Goal: Information Seeking & Learning: Find contact information

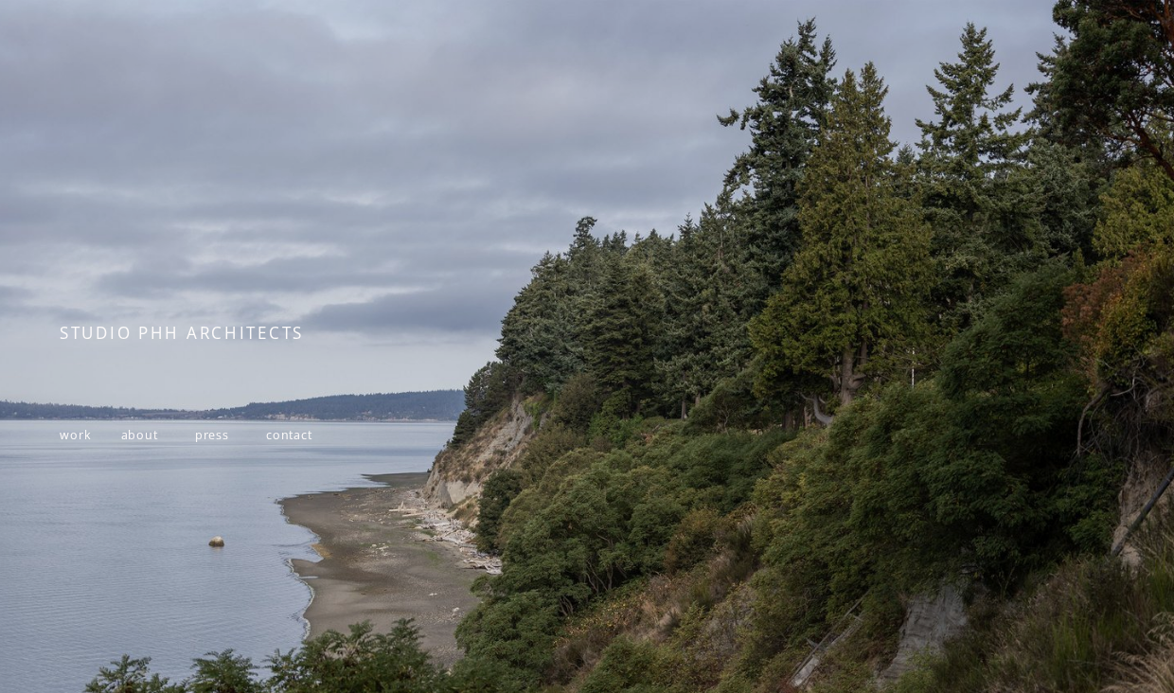
click at [299, 440] on span "contact" at bounding box center [289, 435] width 46 height 16
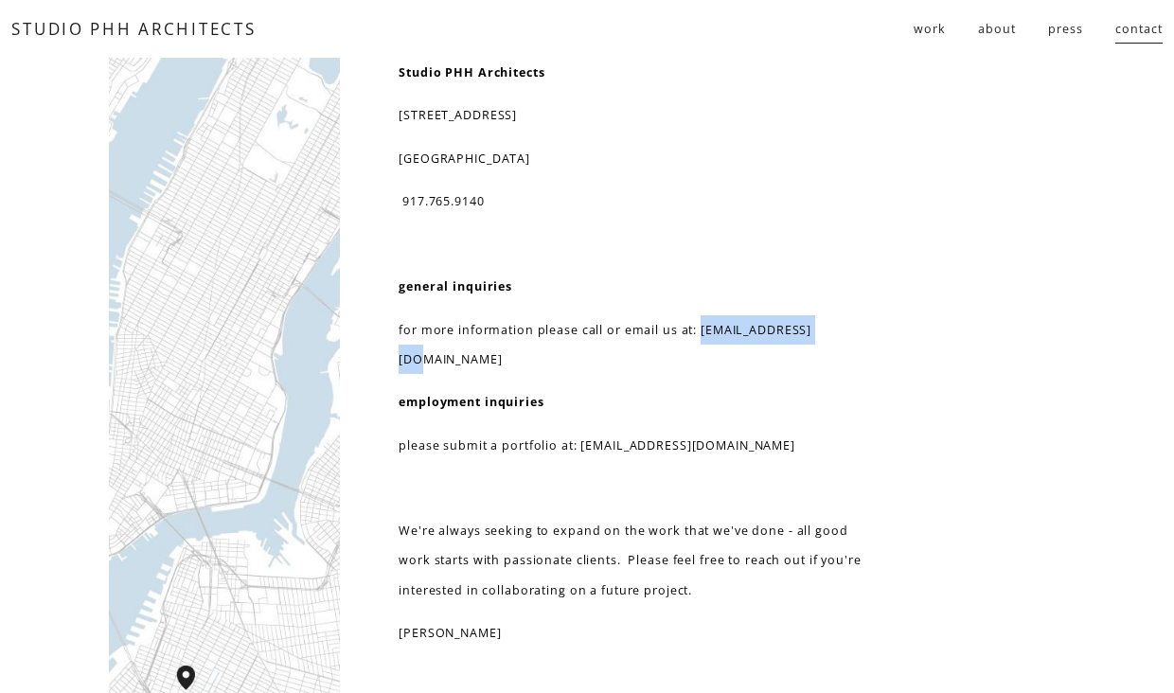
drag, startPoint x: 835, startPoint y: 331, endPoint x: 701, endPoint y: 333, distance: 133.5
click at [701, 333] on p "for more information please call or email us at: info@studiophh.com" at bounding box center [634, 345] width 473 height 60
copy p "info@studiophh.com"
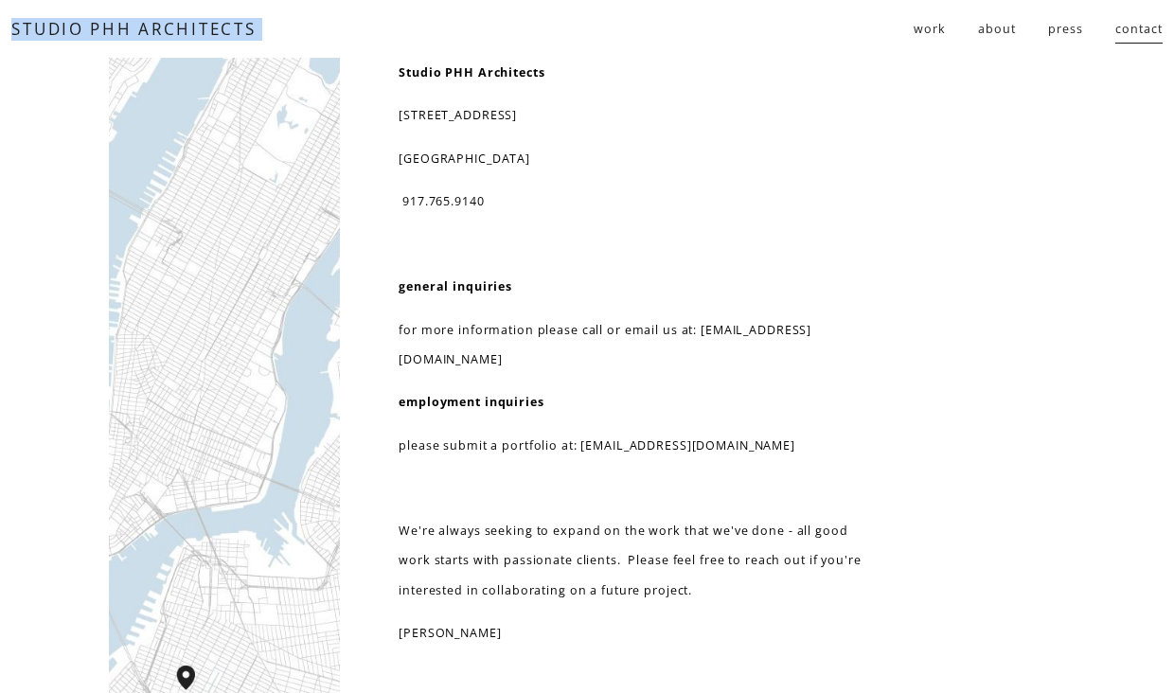
drag, startPoint x: 265, startPoint y: 27, endPoint x: 13, endPoint y: 26, distance: 251.8
click at [13, 26] on div "STUDIO PHH ARCHITECTS work residential public follies" at bounding box center [586, 29] width 1150 height 32
copy div "STUDIO PHH ARCHITECTS"
